Goal: Find specific page/section: Find specific page/section

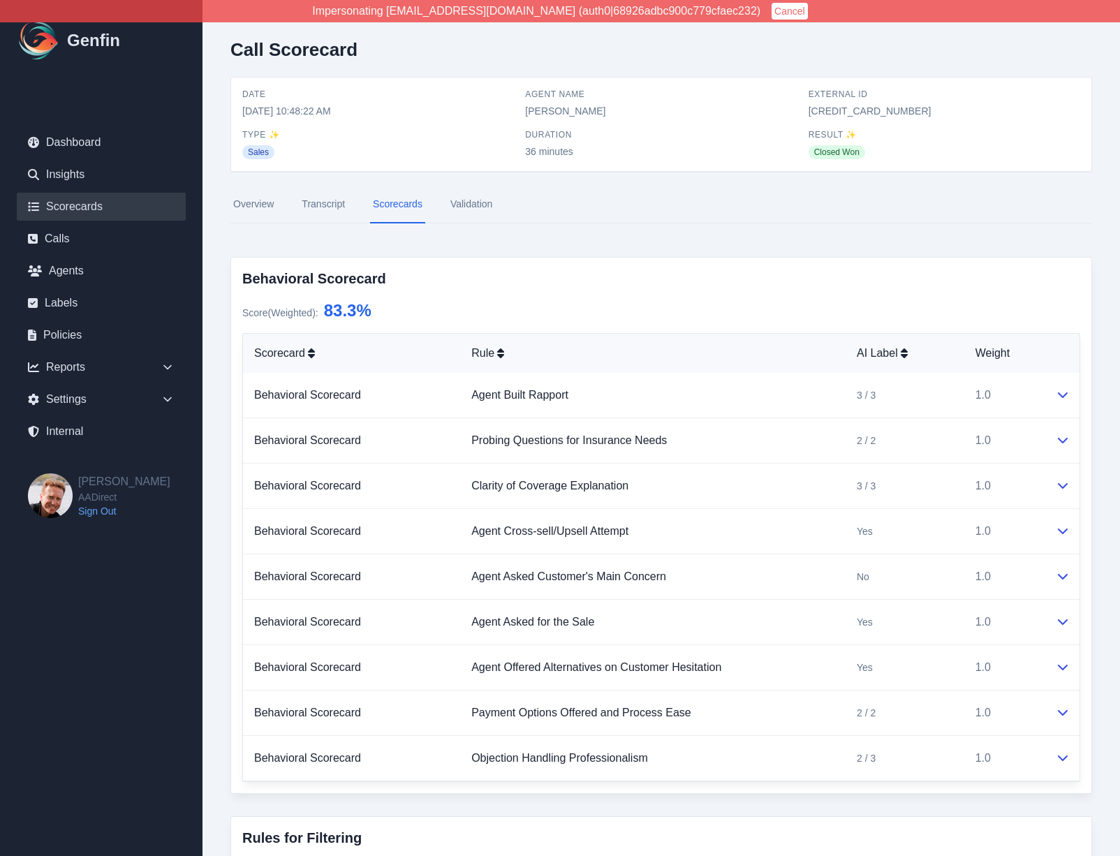
click at [70, 212] on link "Scorecards" at bounding box center [101, 207] width 169 height 28
click at [256, 206] on link "Overview" at bounding box center [253, 205] width 46 height 38
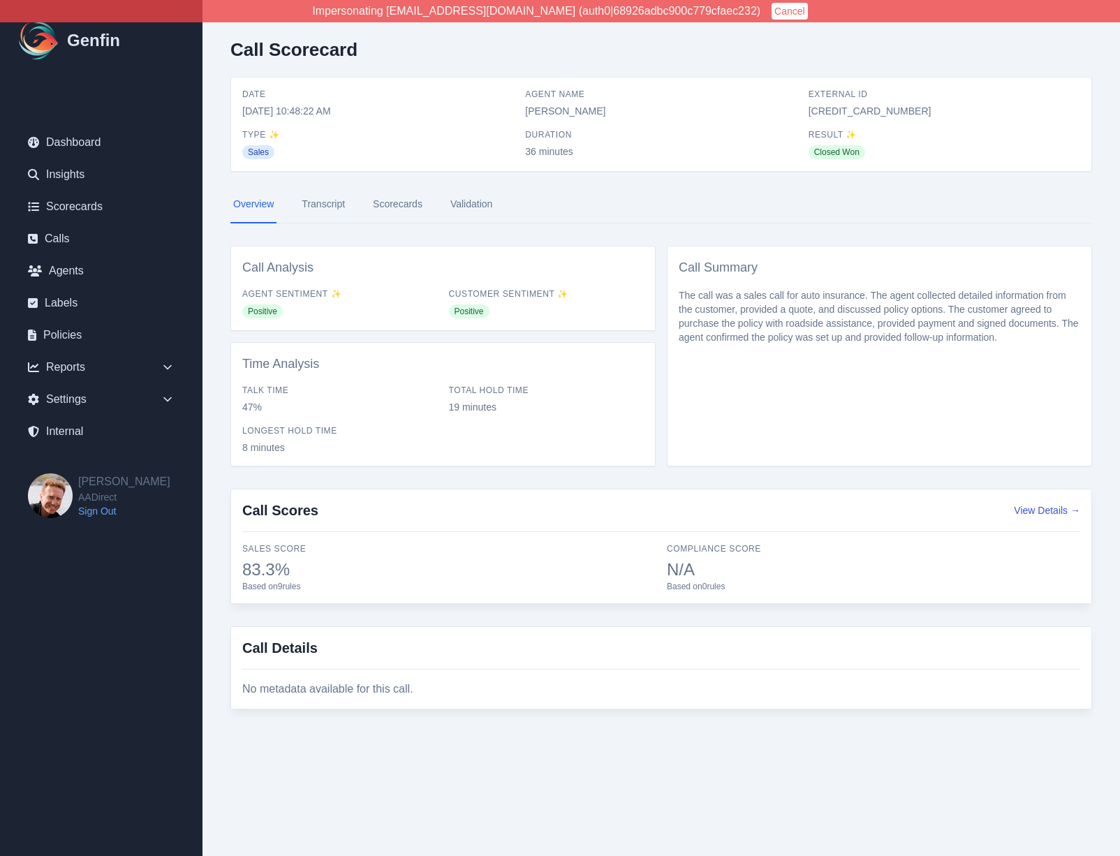
click at [397, 205] on link "Scorecards" at bounding box center [397, 205] width 55 height 38
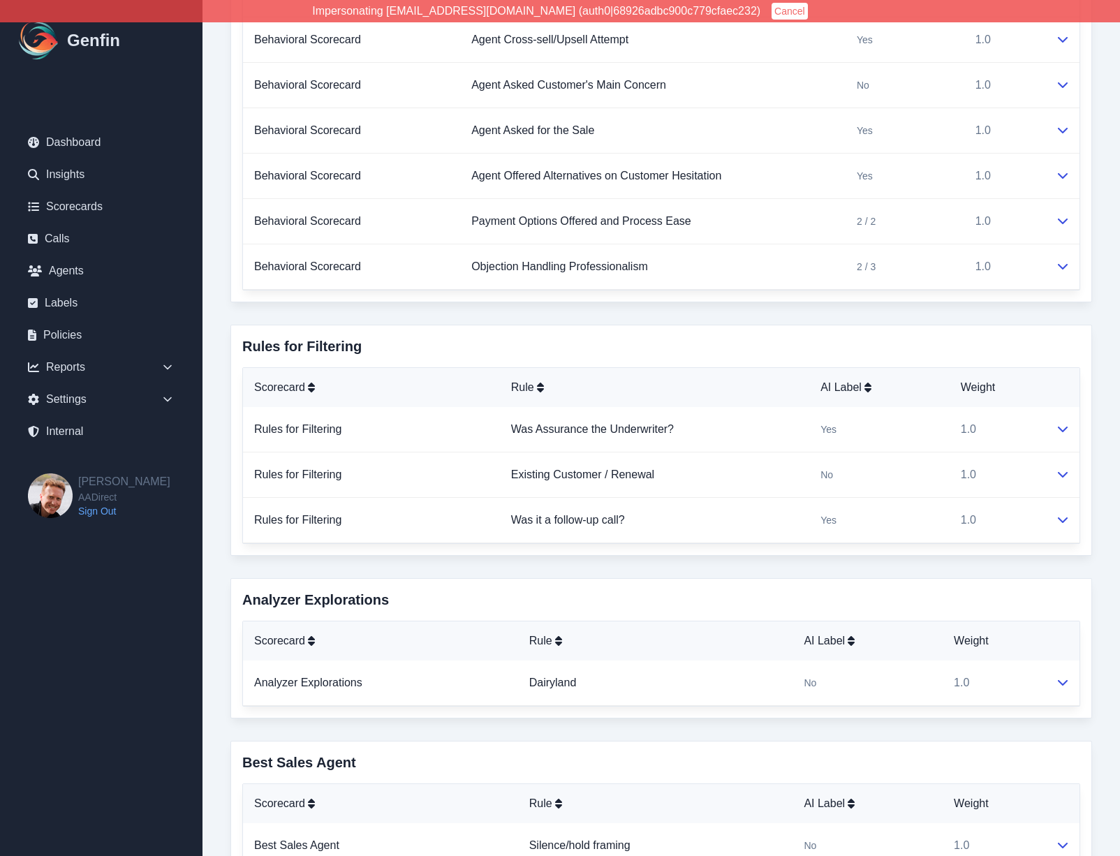
scroll to position [492, 0]
click at [219, 360] on div "Call Scorecard Date 10/7/2025, 10:48:22 AM Agent Name Elizabeth Hutchins Extern…" at bounding box center [662, 242] width 918 height 1469
click at [219, 324] on div "Call Scorecard Date 10/7/2025, 10:48:22 AM Agent Name Elizabeth Hutchins Extern…" at bounding box center [662, 242] width 918 height 1469
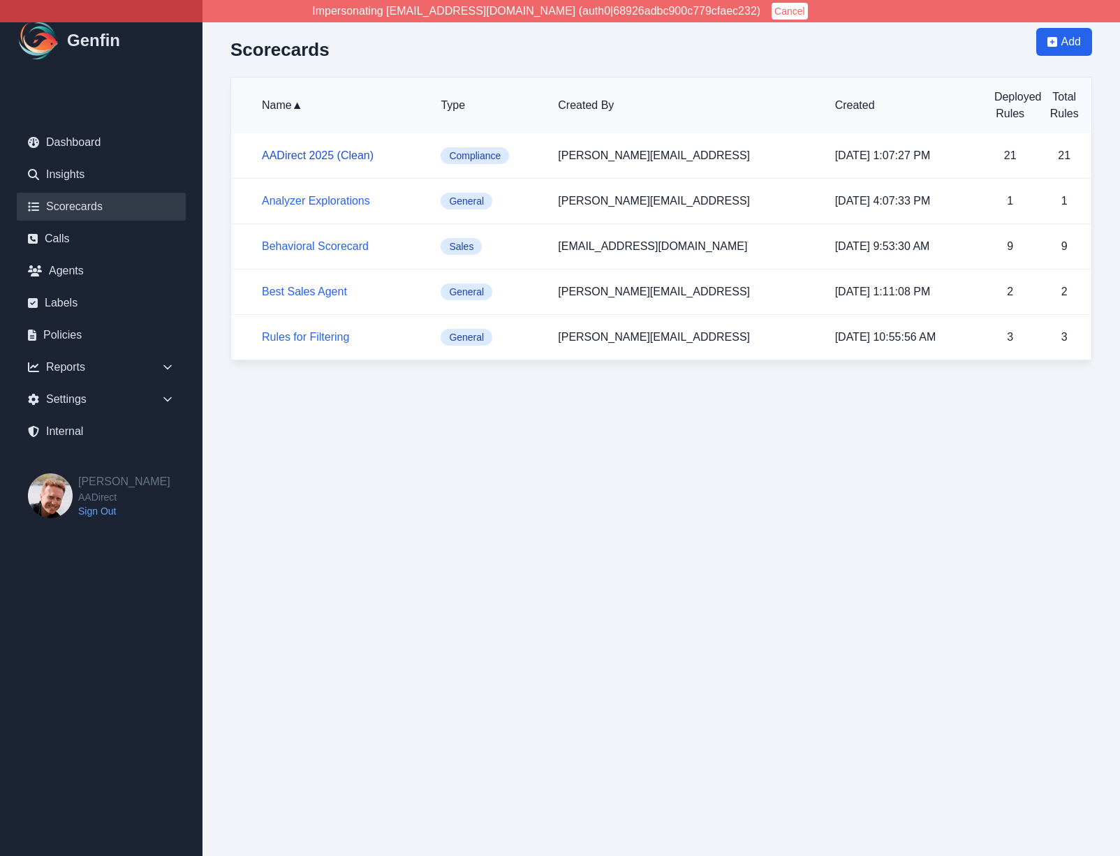
click at [327, 154] on link "AADirect 2025 (Clean)" at bounding box center [318, 155] width 112 height 12
